Goal: Task Accomplishment & Management: Manage account settings

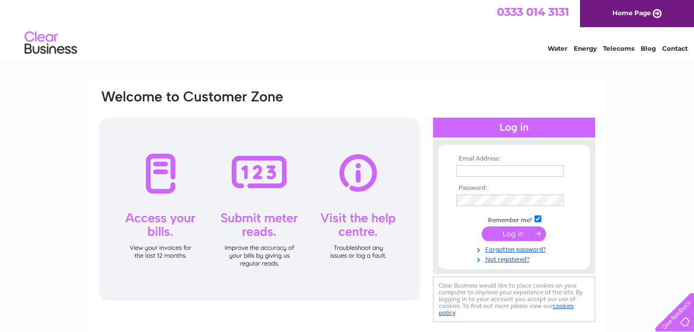
type input "camloughelectrical@gmail.com"
click at [512, 233] on input "submit" at bounding box center [514, 233] width 64 height 15
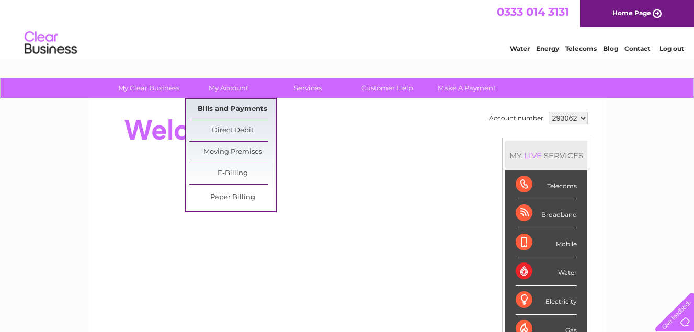
click at [224, 103] on link "Bills and Payments" at bounding box center [232, 109] width 86 height 21
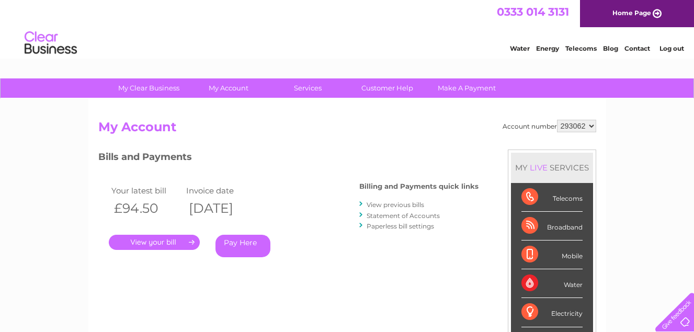
click at [157, 240] on link "." at bounding box center [154, 242] width 91 height 15
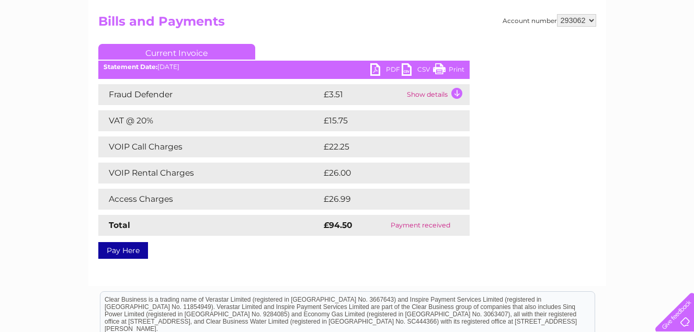
scroll to position [105, 0]
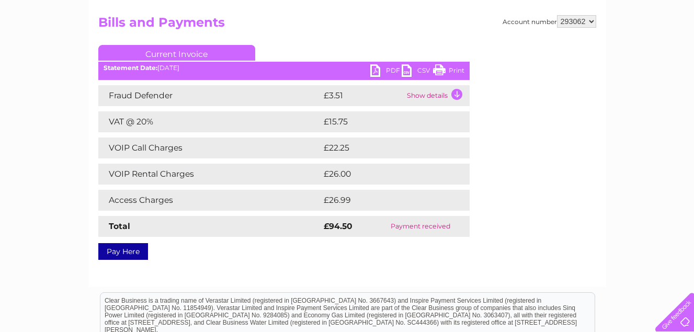
click at [438, 68] on link "Print" at bounding box center [448, 71] width 31 height 15
click at [404, 73] on link "CSV" at bounding box center [417, 71] width 31 height 15
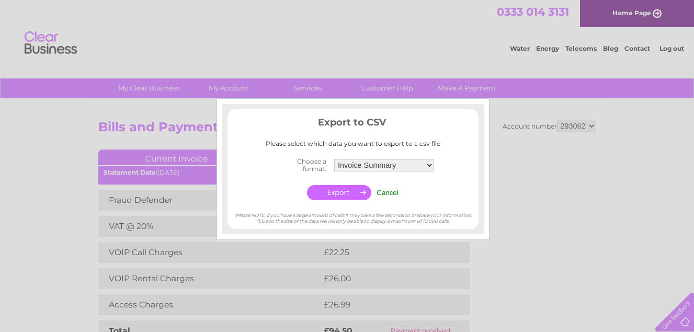
click at [391, 195] on input "Cancel" at bounding box center [388, 193] width 22 height 8
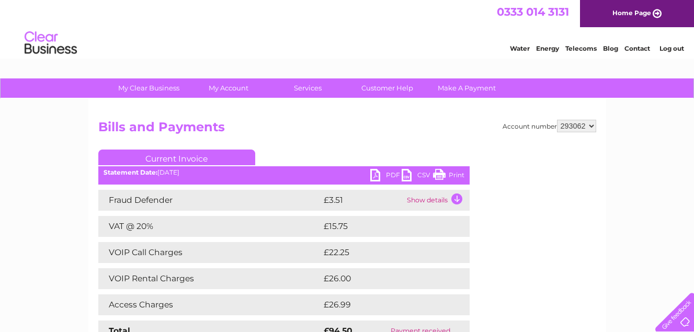
click at [375, 177] on link "PDF" at bounding box center [385, 176] width 31 height 15
